Goal: Find specific page/section: Find specific page/section

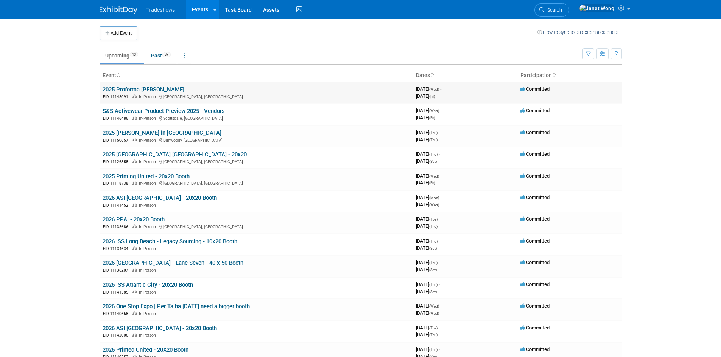
click at [161, 82] on td "2025 Proforma [PERSON_NAME] EID: 11145091 In-Person [GEOGRAPHIC_DATA], [GEOGRAP…" at bounding box center [255, 93] width 313 height 22
click at [157, 89] on link "2025 Proforma [PERSON_NAME]" at bounding box center [144, 89] width 82 height 7
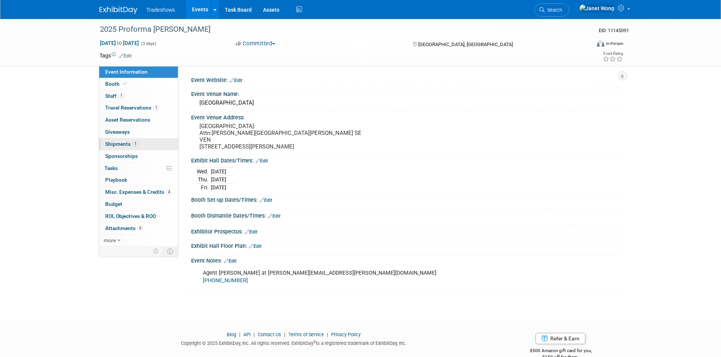
click at [130, 146] on span "Shipments 1" at bounding box center [121, 144] width 33 height 6
